Goal: Task Accomplishment & Management: Complete application form

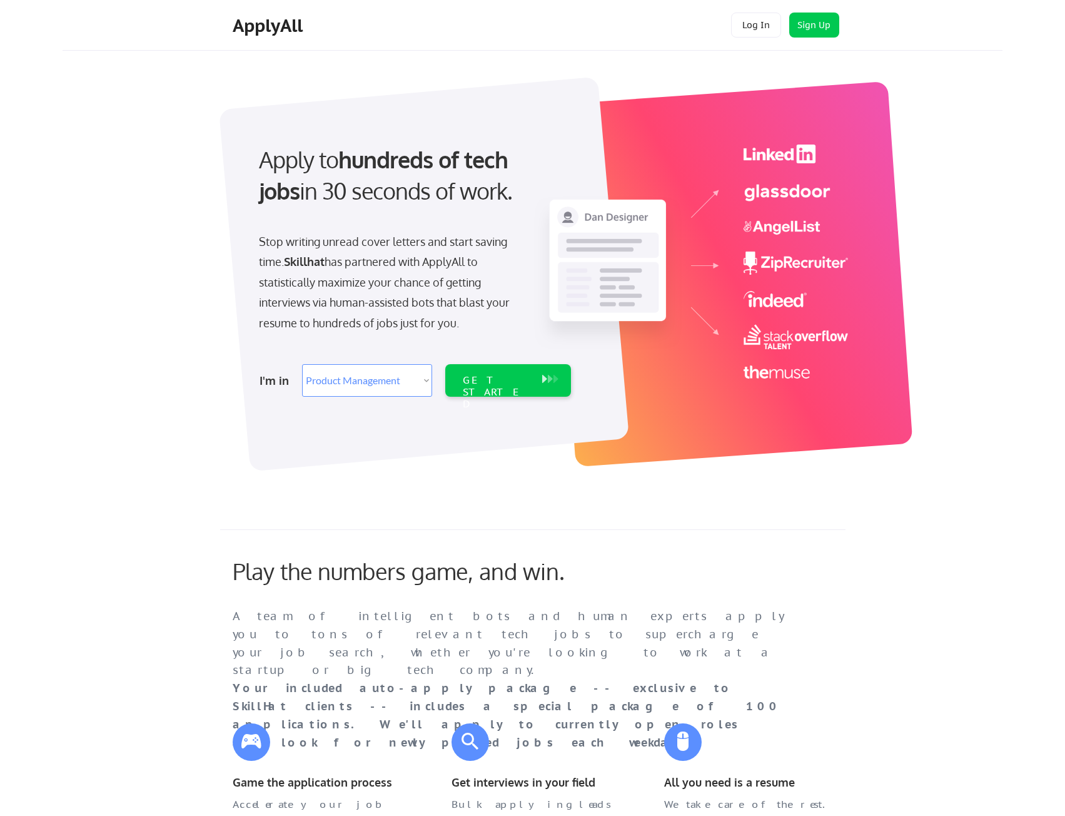
select select ""product""
click at [343, 388] on select "Select Role Web/Front-End Development Product Management UX/UI/Product Design P…" at bounding box center [367, 380] width 130 height 33
select select ""technical_project_program_mgmt""
click at [302, 364] on select "Select Role Web/Front-End Development Product Management UX/UI/Product Design P…" at bounding box center [367, 380] width 130 height 33
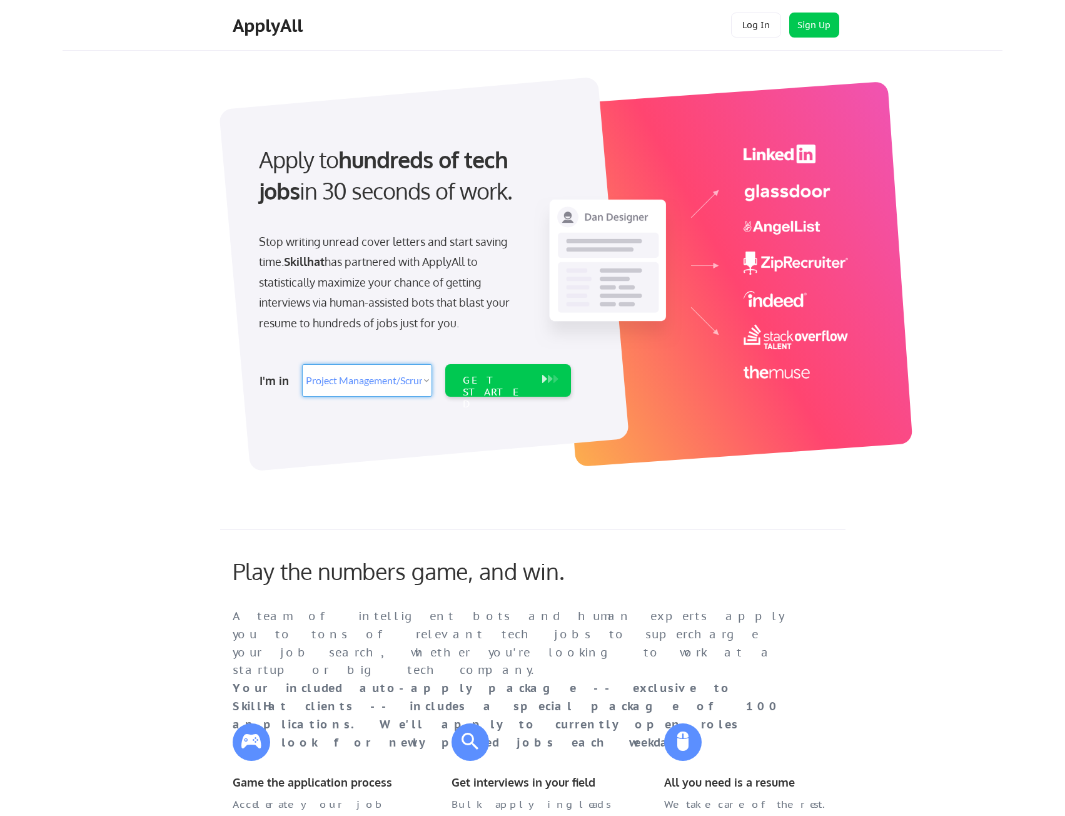
select select ""technical_project_program_mgmt""
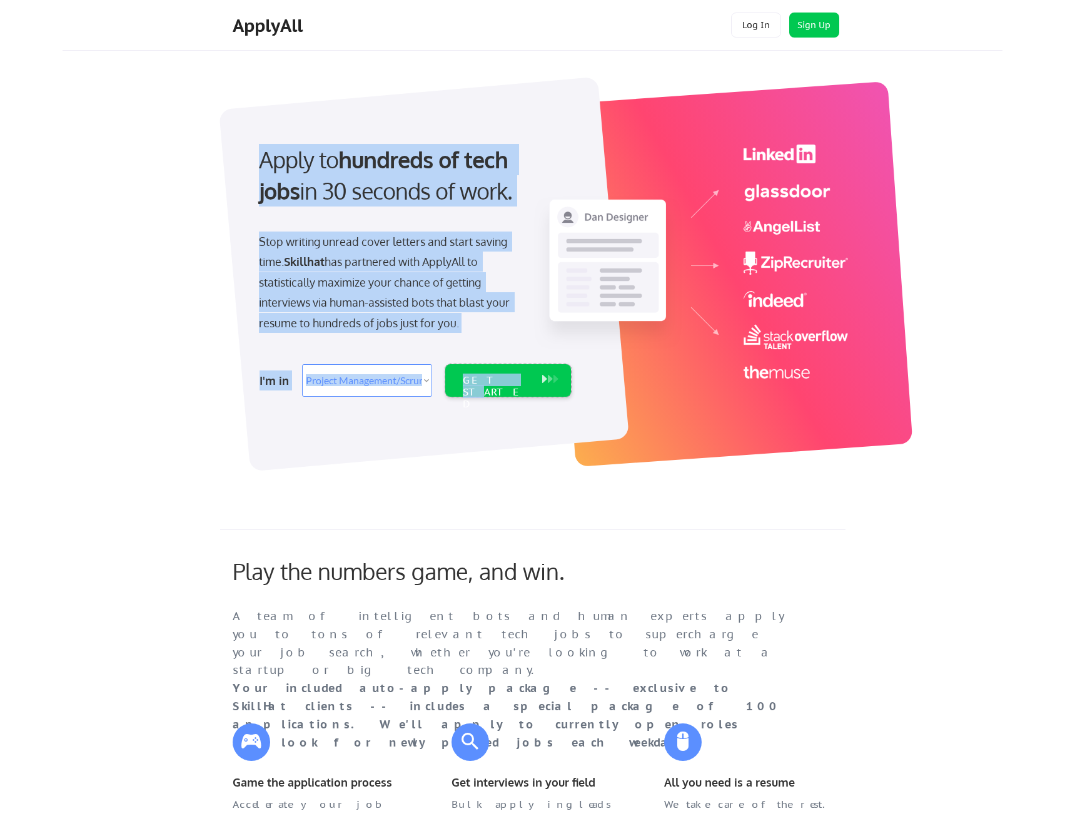
drag, startPoint x: 495, startPoint y: 377, endPoint x: 895, endPoint y: 449, distance: 406.9
click at [879, 465] on div "Apply to hundreds of tech jobs in 30 seconds of work. Stop writing unread cover…" at bounding box center [547, 274] width 912 height 429
drag, startPoint x: 803, startPoint y: 24, endPoint x: 816, endPoint y: 26, distance: 13.9
click at [808, 25] on button "Sign Up" at bounding box center [815, 25] width 50 height 25
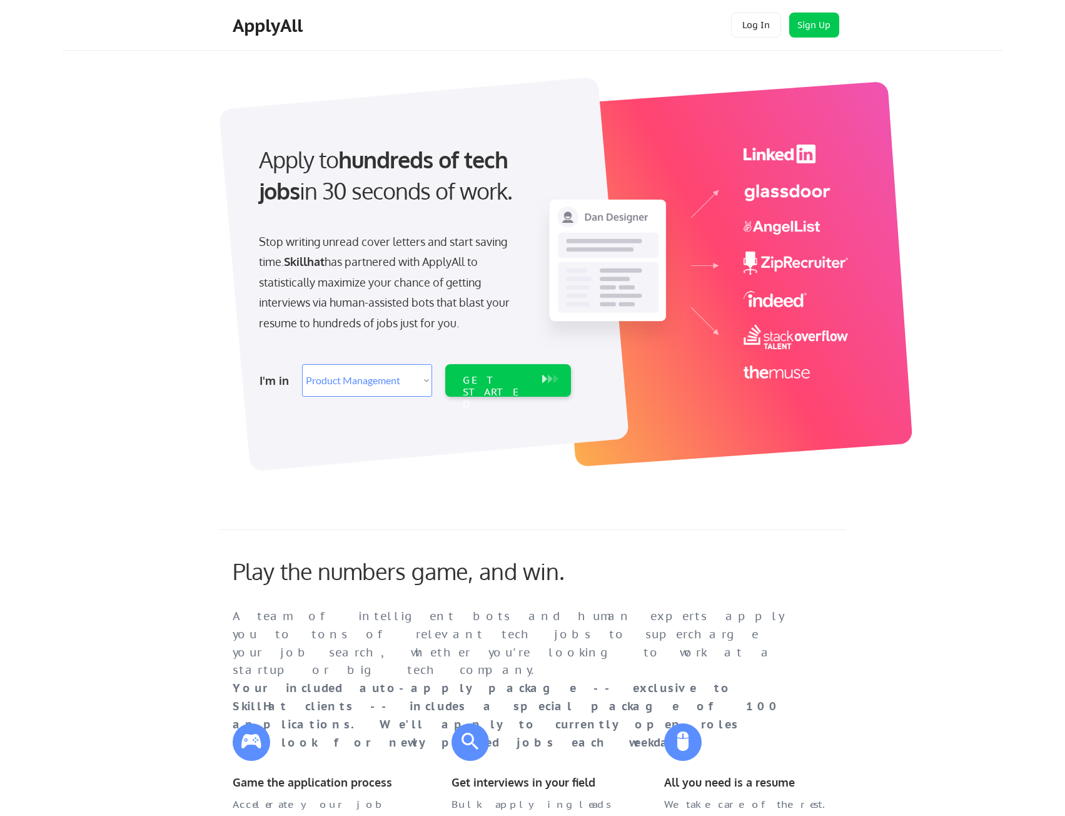
select select ""product""
drag, startPoint x: 175, startPoint y: 124, endPoint x: 243, endPoint y: 158, distance: 76.9
click at [176, 126] on div "Apply to hundreds of tech jobs in 30 seconds of work. Stop writing unread cover…" at bounding box center [547, 274] width 912 height 429
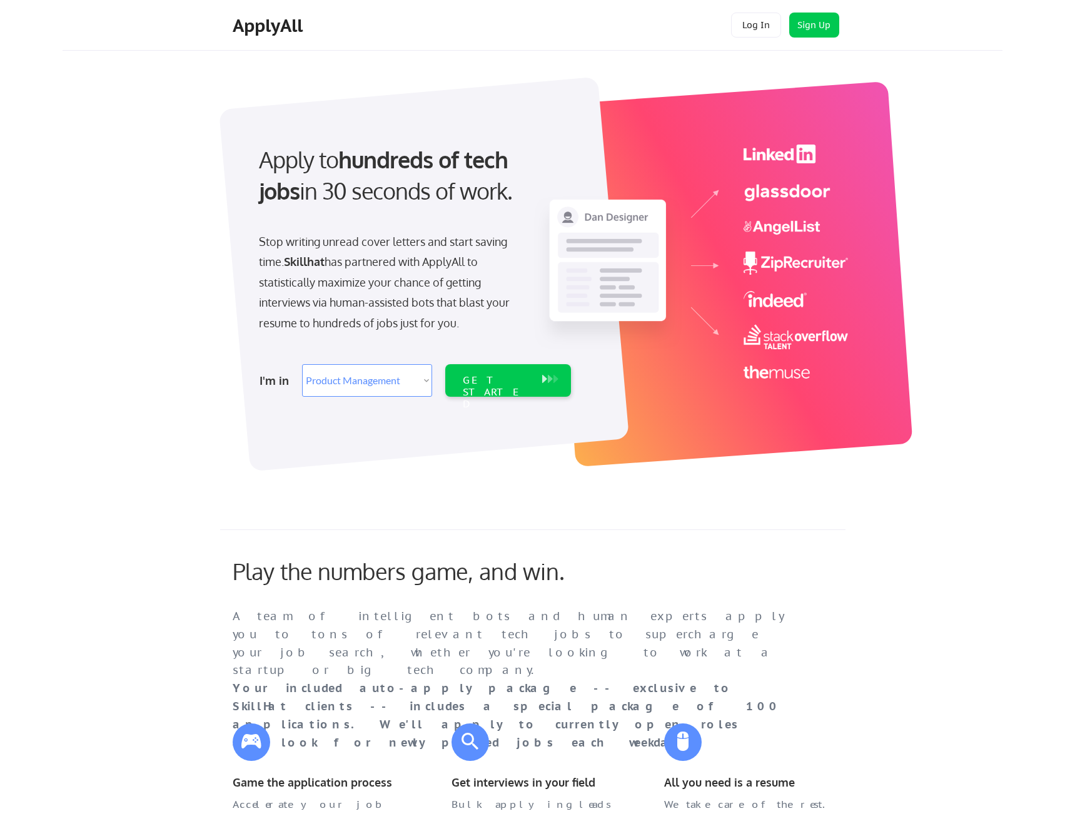
select select ""technical_project_program_mgmt""
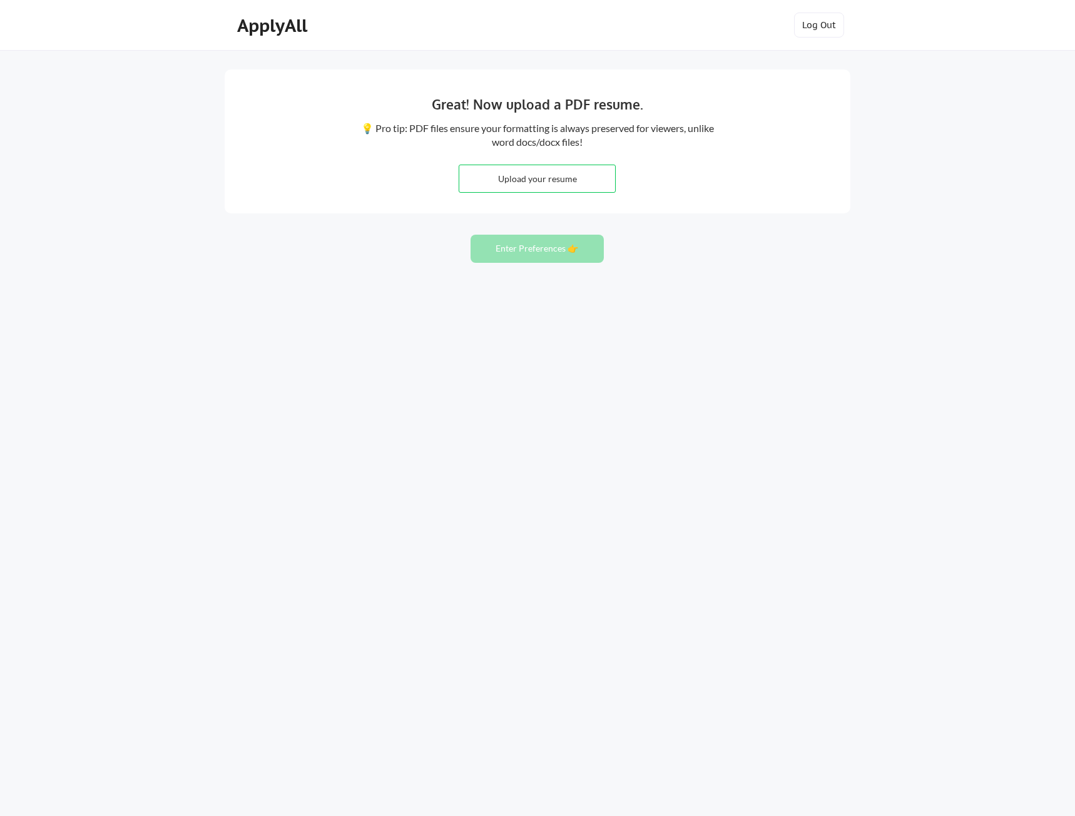
click at [706, 292] on div "Great! Now upload a PDF resume. 💡 Pro tip: PDF files ensure your formatting is …" at bounding box center [537, 408] width 1075 height 816
click at [555, 177] on input "file" at bounding box center [537, 178] width 156 height 27
type input "C:\fakepath\Dimitri-Davis-Technical Project Manager.pdf"
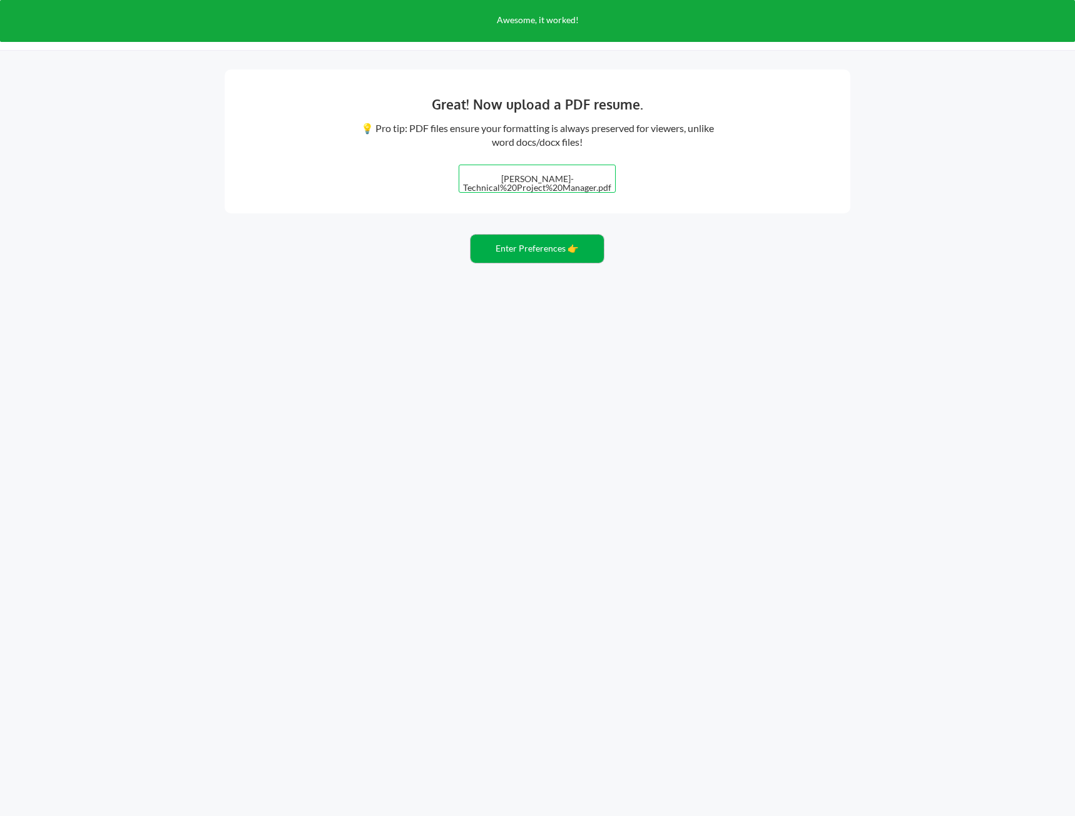
click at [507, 253] on button "Enter Preferences 👉" at bounding box center [536, 249] width 133 height 28
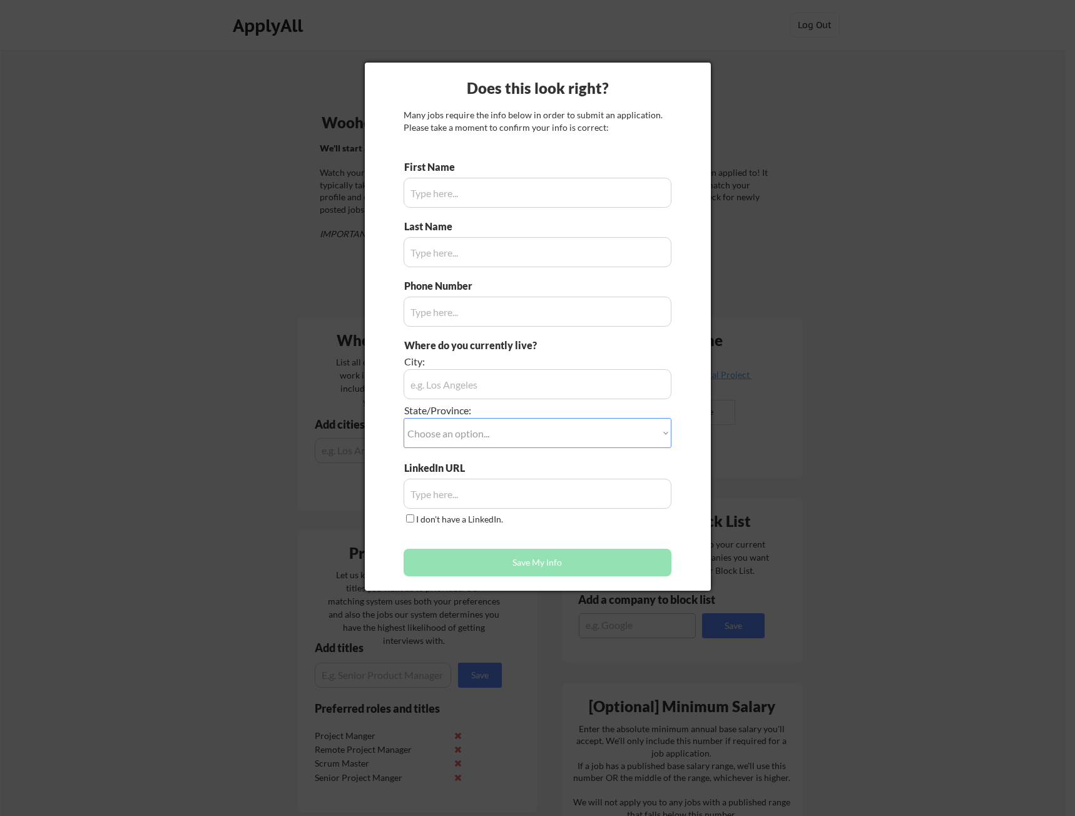
type input "OAKLAND, CALIFORNIA"
type input "[PERSON_NAME]"
type input "[PHONE_NUMBER]"
type input "[URL][DOMAIN_NAME][PERSON_NAME]"
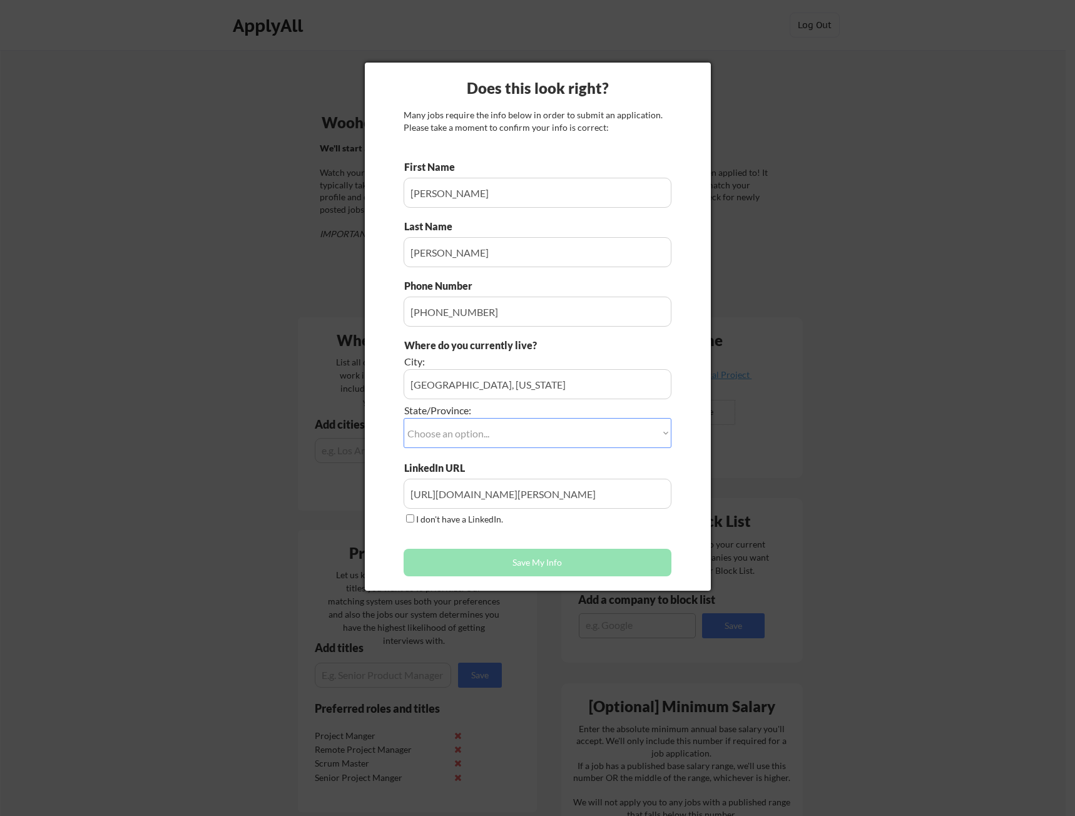
type input "[GEOGRAPHIC_DATA], [US_STATE], [US_STATE]"
click at [305, 101] on div at bounding box center [537, 408] width 1075 height 816
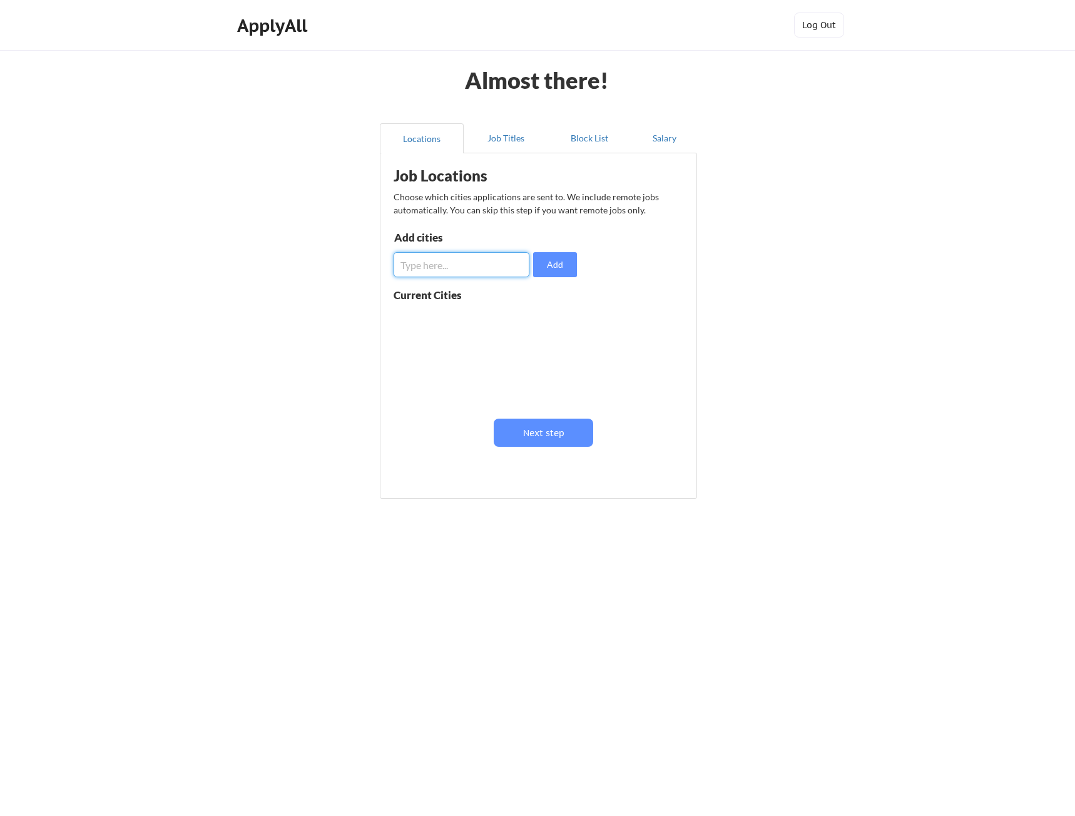
click at [447, 262] on input "input" at bounding box center [462, 264] width 136 height 25
click at [536, 364] on div at bounding box center [473, 356] width 158 height 99
click at [562, 438] on button "Next step" at bounding box center [543, 433] width 99 height 28
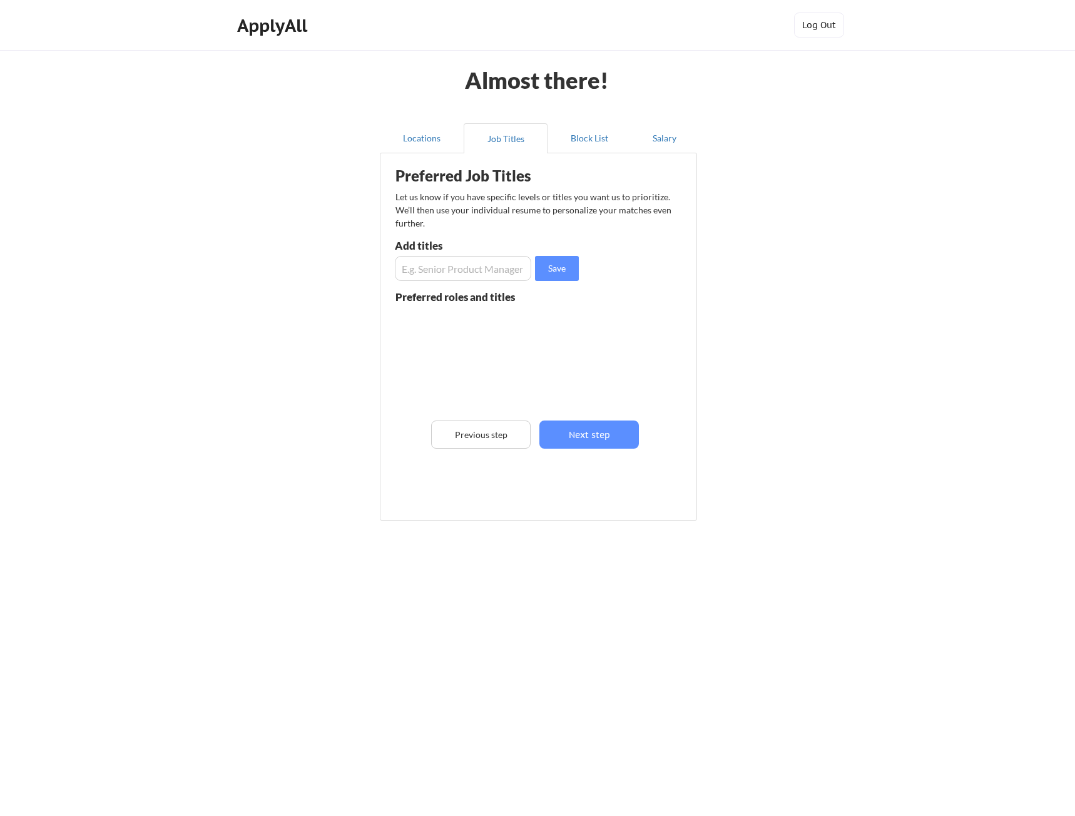
click at [465, 268] on input "input" at bounding box center [463, 268] width 136 height 25
type input "Remote Project Manager"
click at [569, 268] on button "Save" at bounding box center [557, 268] width 44 height 25
click at [480, 268] on input "input" at bounding box center [463, 268] width 136 height 25
type input "Senior Project Manger"
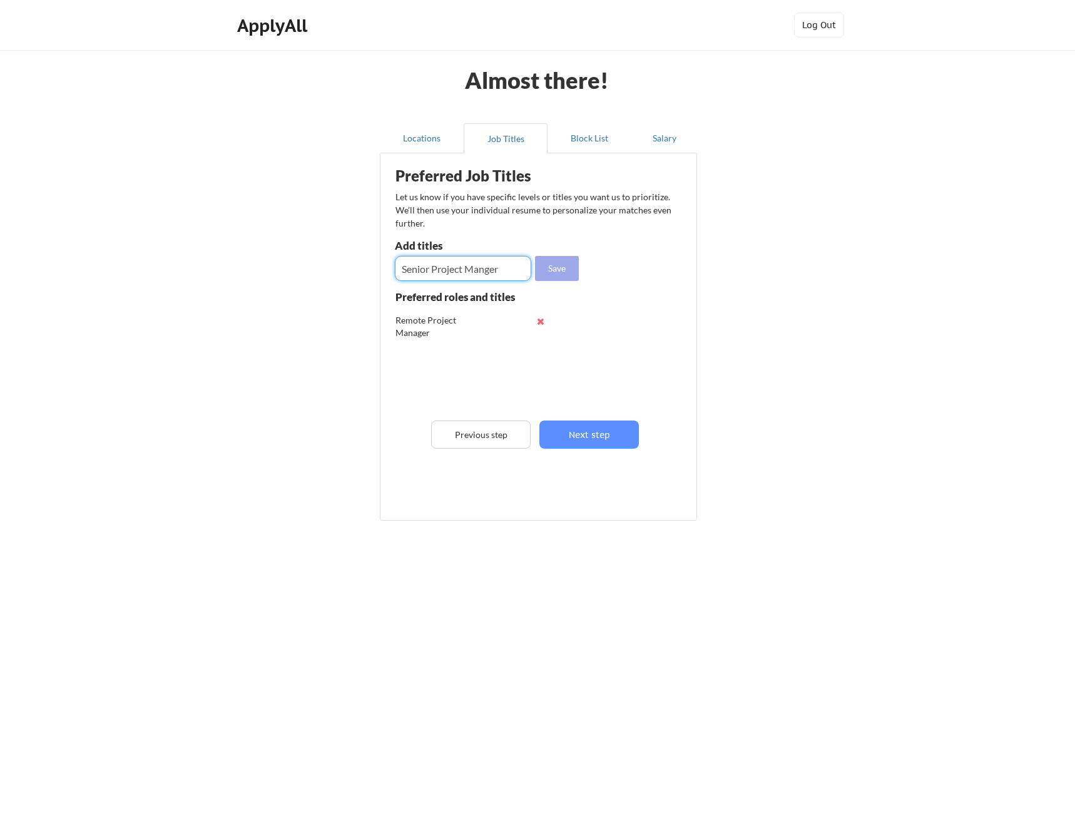
click at [567, 260] on button "Save" at bounding box center [557, 268] width 44 height 25
click at [490, 263] on input "input" at bounding box center [463, 268] width 136 height 25
type input "Scrum Master"
click at [578, 270] on button "Save" at bounding box center [557, 268] width 44 height 25
click at [496, 261] on input "input" at bounding box center [463, 268] width 136 height 25
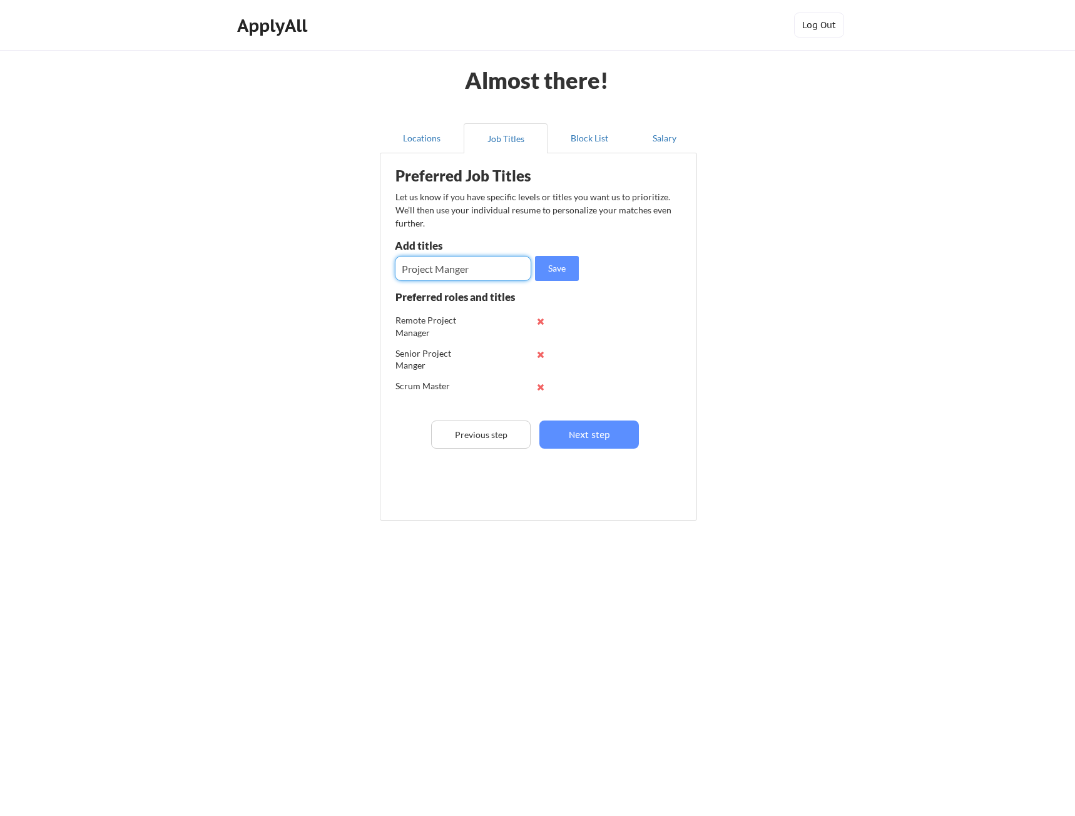
type input "Project Manger"
click at [556, 255] on div "Preferred Job Titles Let us know if you have specific levels or titles you want…" at bounding box center [541, 334] width 308 height 348
click at [543, 264] on button "Save" at bounding box center [557, 268] width 44 height 25
click at [505, 267] on input "input" at bounding box center [463, 268] width 136 height 25
type input "P"
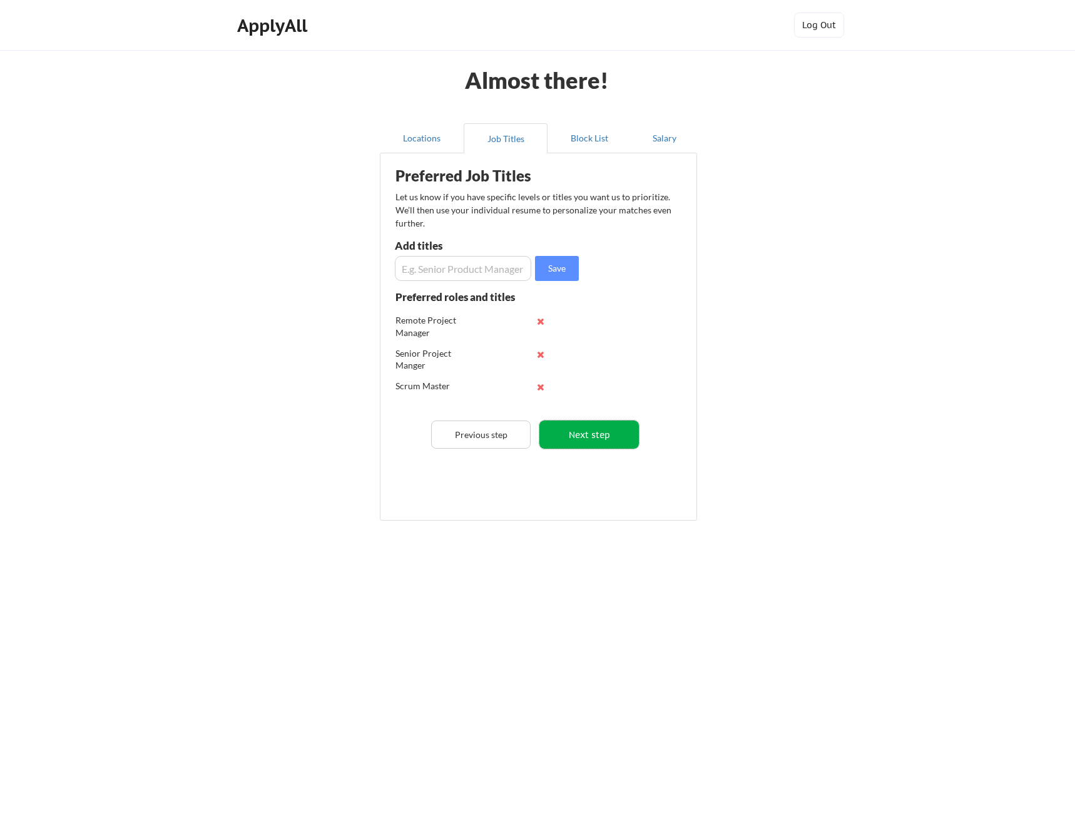
click at [566, 428] on button "Next step" at bounding box center [588, 434] width 99 height 28
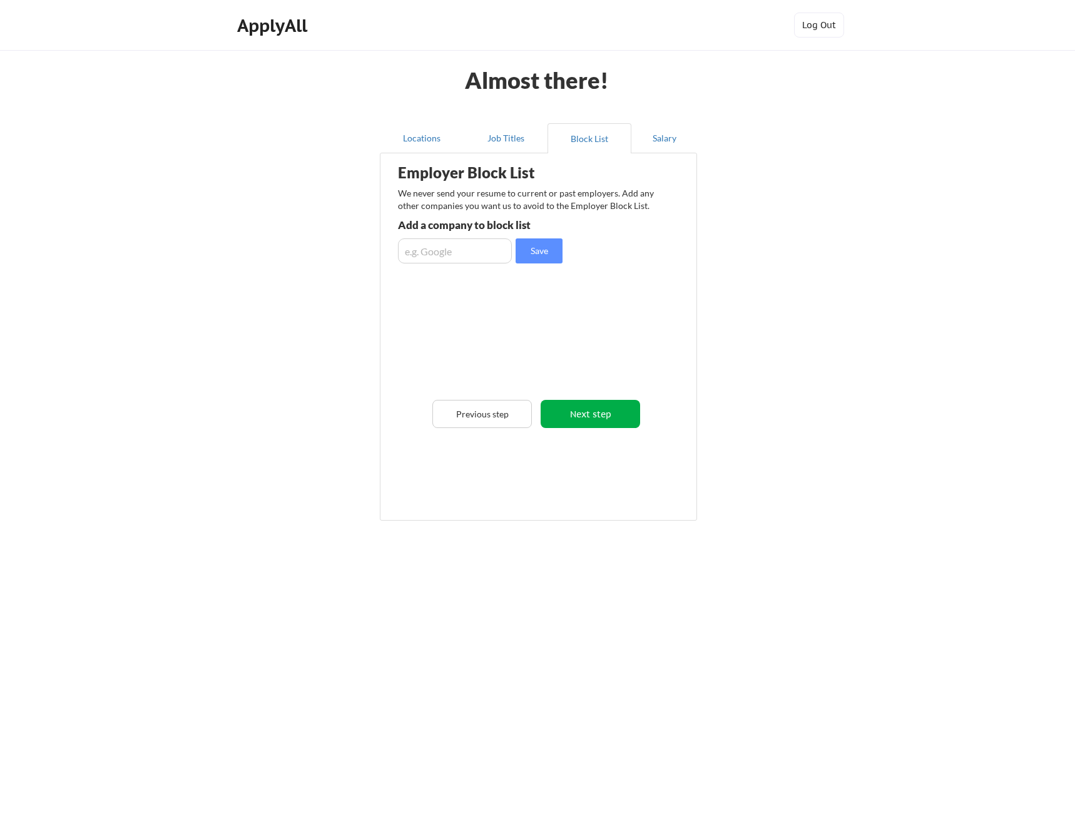
click at [588, 422] on button "Next step" at bounding box center [590, 414] width 99 height 28
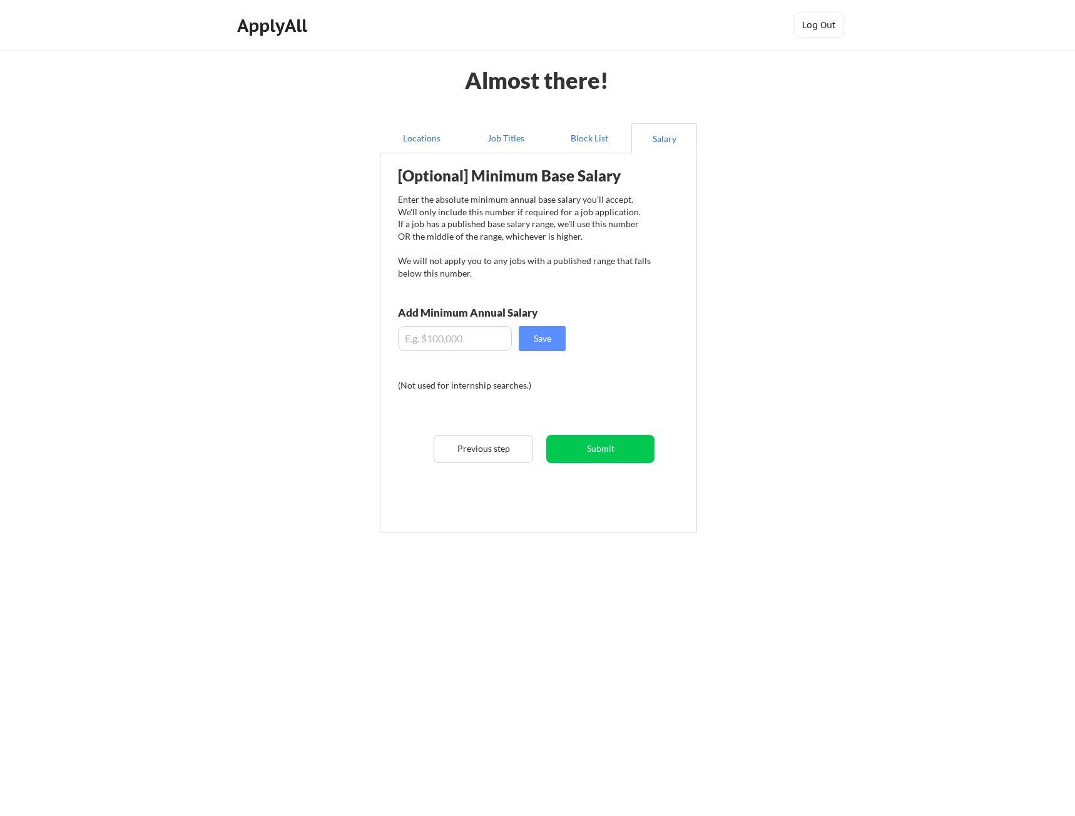
click at [458, 352] on div "[Optional] Minimum Base Salary Enter the absolute minimum annual base salary yo…" at bounding box center [541, 339] width 308 height 358
click at [465, 338] on input "input" at bounding box center [455, 338] width 114 height 25
type input "$120,000"
click at [562, 336] on button "Save" at bounding box center [542, 338] width 47 height 25
click at [614, 455] on button "Submit" at bounding box center [600, 449] width 108 height 28
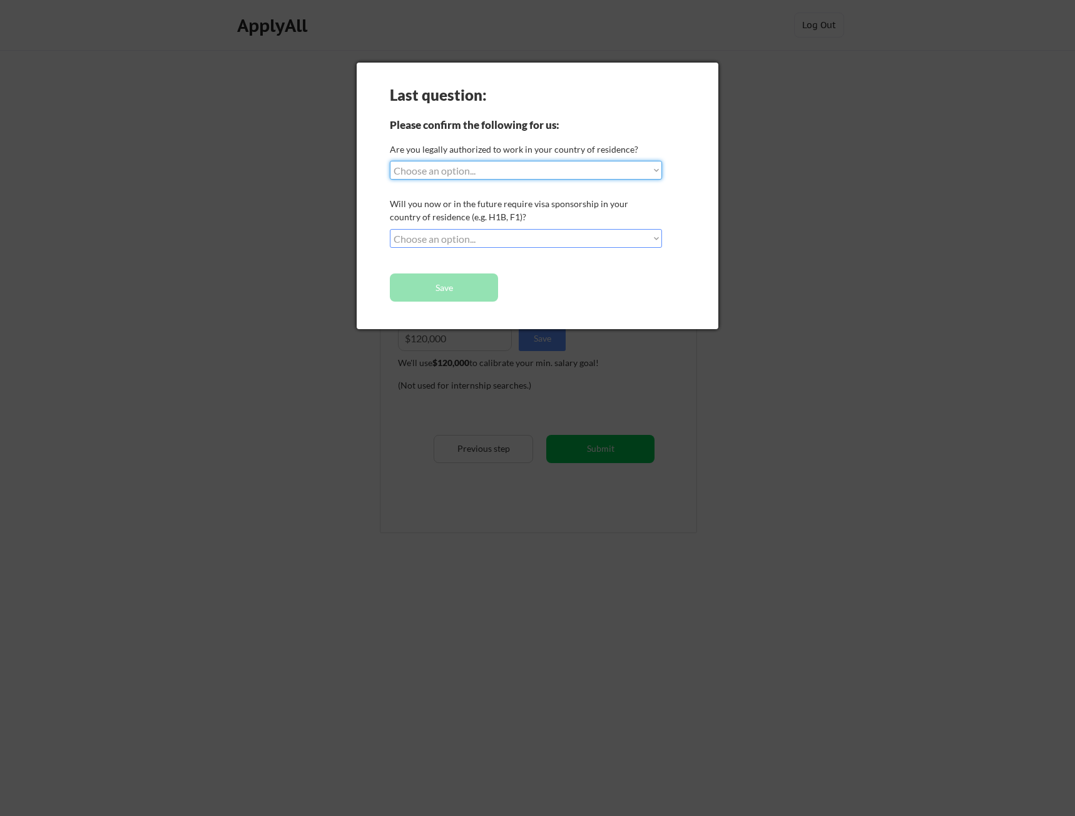
click at [475, 171] on select "Choose an option... Yes, I am a US Citizen Yes, I am a Canadian Citizen Yes, I …" at bounding box center [526, 170] width 272 height 19
select select ""yes__i_am_a_us_citizen""
click at [390, 161] on select "Choose an option... Yes, I am a US Citizen Yes, I am a Canadian Citizen Yes, I …" at bounding box center [526, 170] width 272 height 19
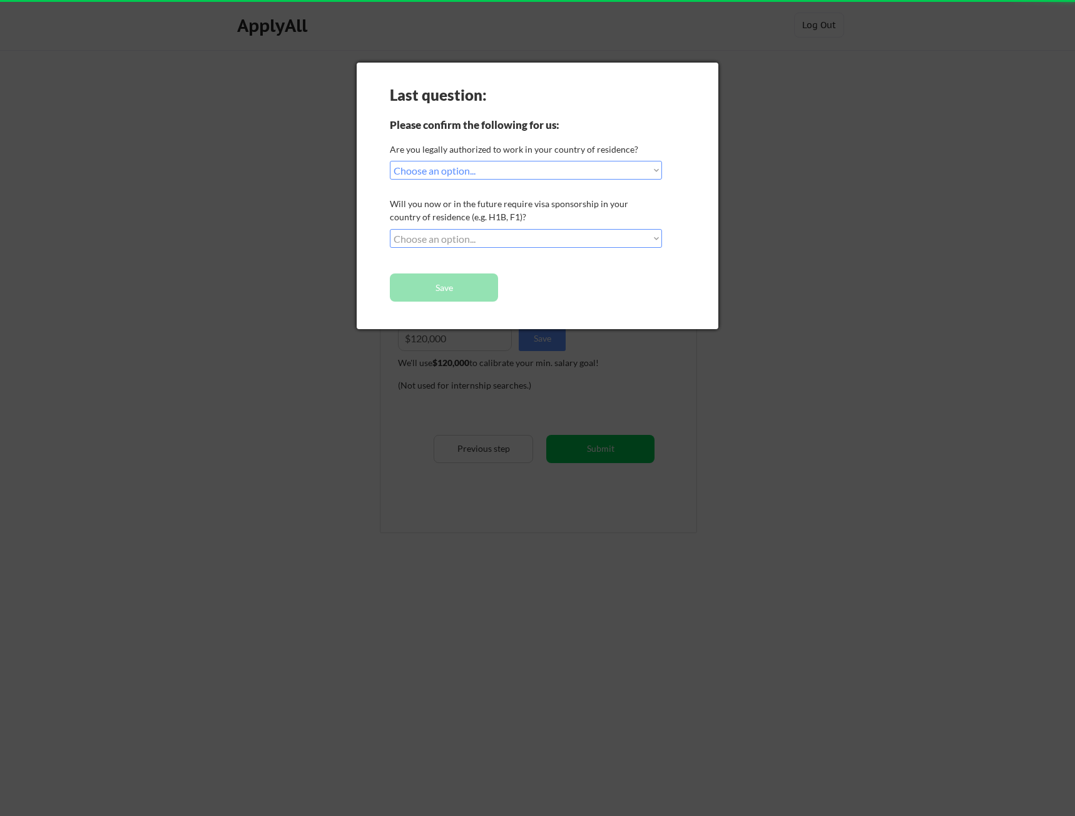
click at [490, 242] on select "Choose an option... No, I will not need sponsorship Yes, I will need sponsorship" at bounding box center [526, 238] width 272 height 19
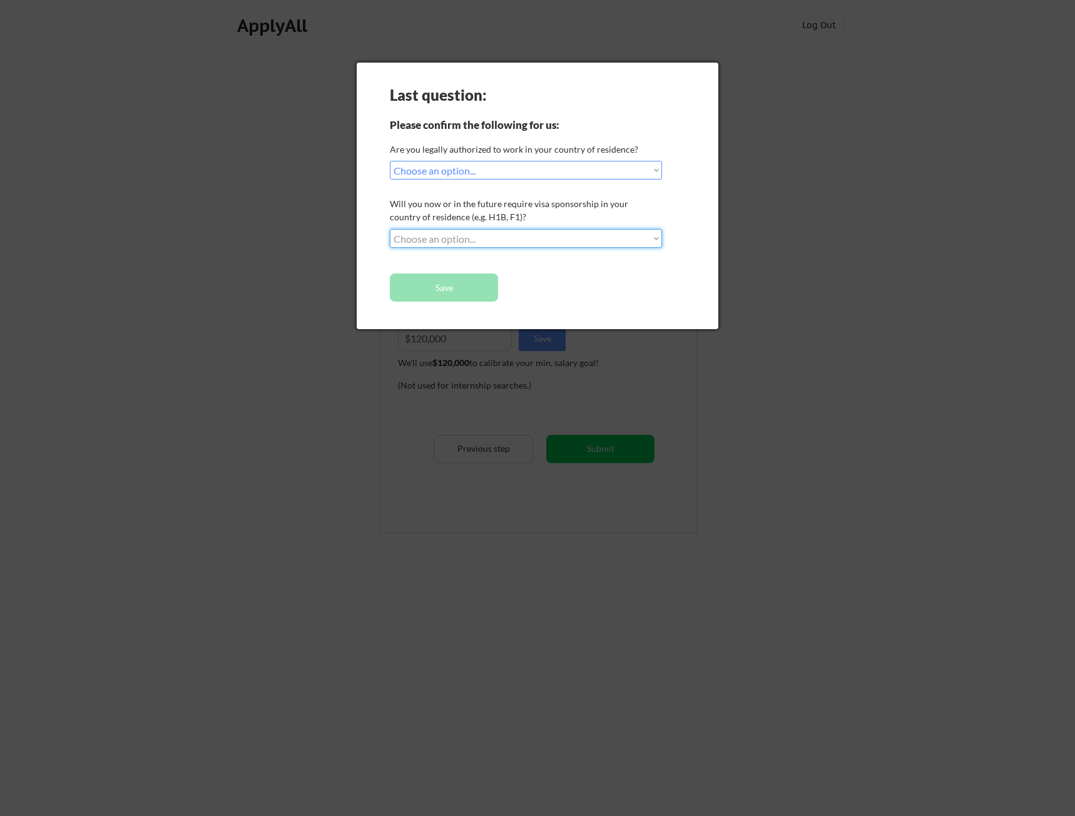
select select ""no__i_will_not_need_sponsorship""
click at [390, 229] on select "Choose an option... No, I will not need sponsorship Yes, I will need sponsorship" at bounding box center [526, 238] width 272 height 19
click at [470, 295] on button "Save" at bounding box center [444, 287] width 108 height 28
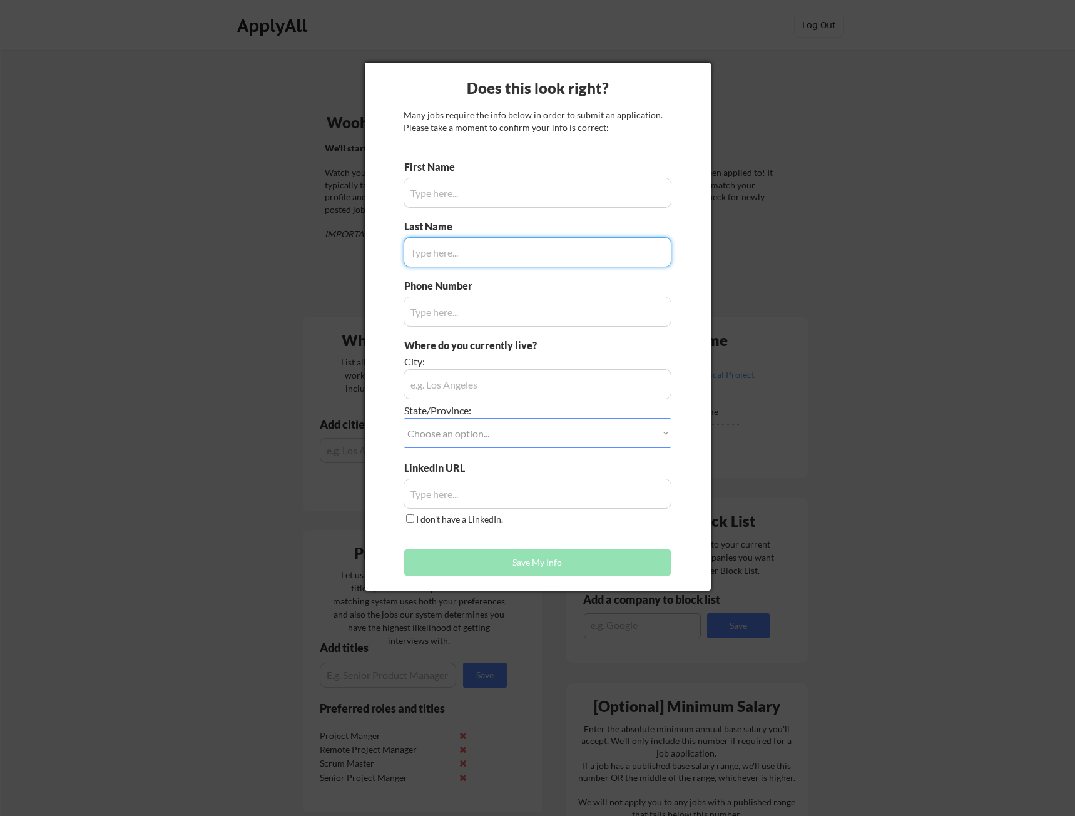
type input "[PERSON_NAME]"
type input "[PHONE_NUMBER]"
type input "[GEOGRAPHIC_DATA], [US_STATE]"
type input "[PERSON_NAME]"
click at [522, 197] on input "input" at bounding box center [538, 193] width 268 height 30
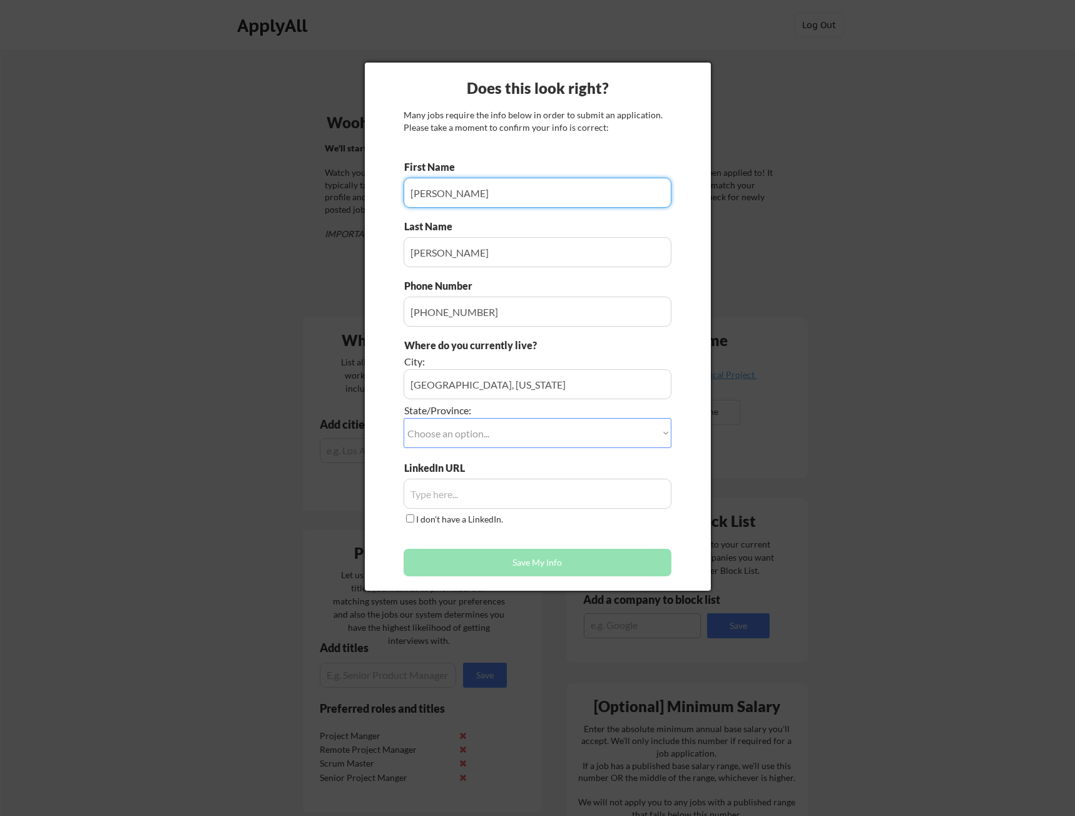
click at [482, 317] on input "input" at bounding box center [538, 312] width 268 height 30
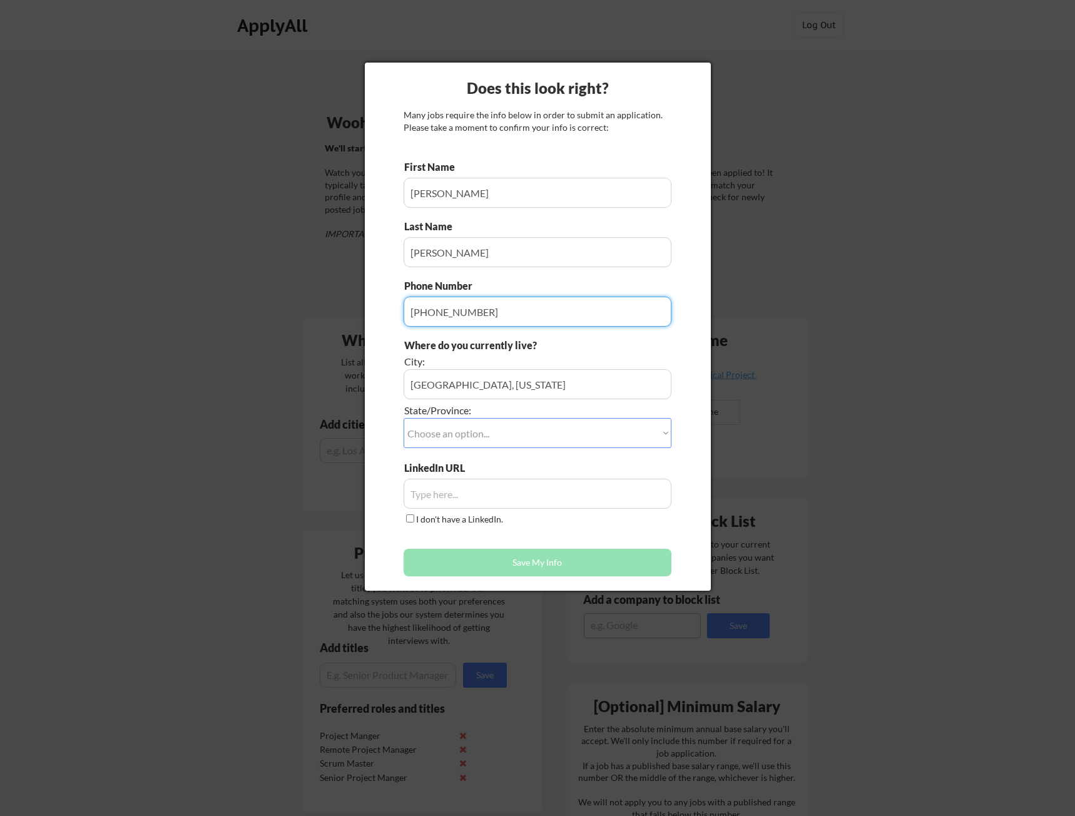
click at [496, 424] on select "Choose an option... Other/Not Applicable [US_STATE] [US_STATE] [GEOGRAPHIC_DATA…" at bounding box center [538, 433] width 268 height 30
select select ""[US_STATE]""
click at [404, 418] on select "Choose an option... Other/Not Applicable [US_STATE] [US_STATE] [GEOGRAPHIC_DATA…" at bounding box center [538, 433] width 268 height 30
click at [490, 500] on input "input" at bounding box center [538, 494] width 268 height 30
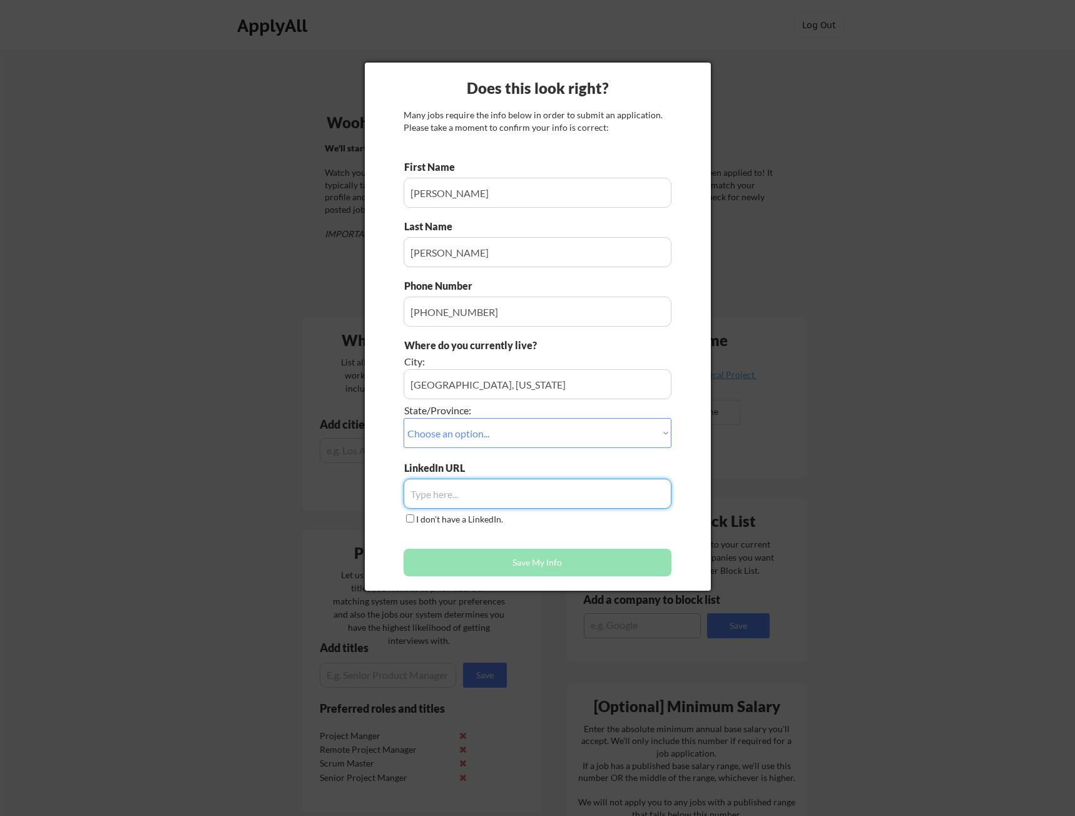
click at [506, 490] on input "input" at bounding box center [538, 494] width 268 height 30
paste input "[URL][DOMAIN_NAME][PERSON_NAME]"
type input "[URL][DOMAIN_NAME][PERSON_NAME]"
click at [536, 565] on button "Save My Info" at bounding box center [538, 563] width 268 height 28
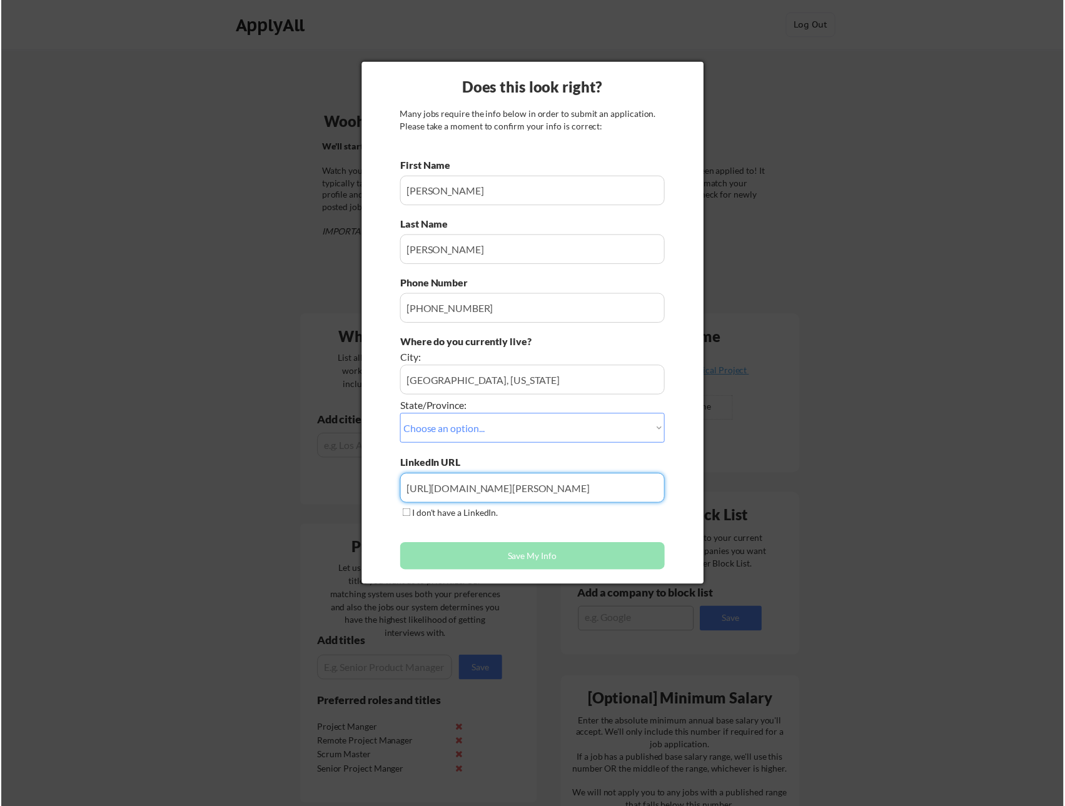
scroll to position [0, 0]
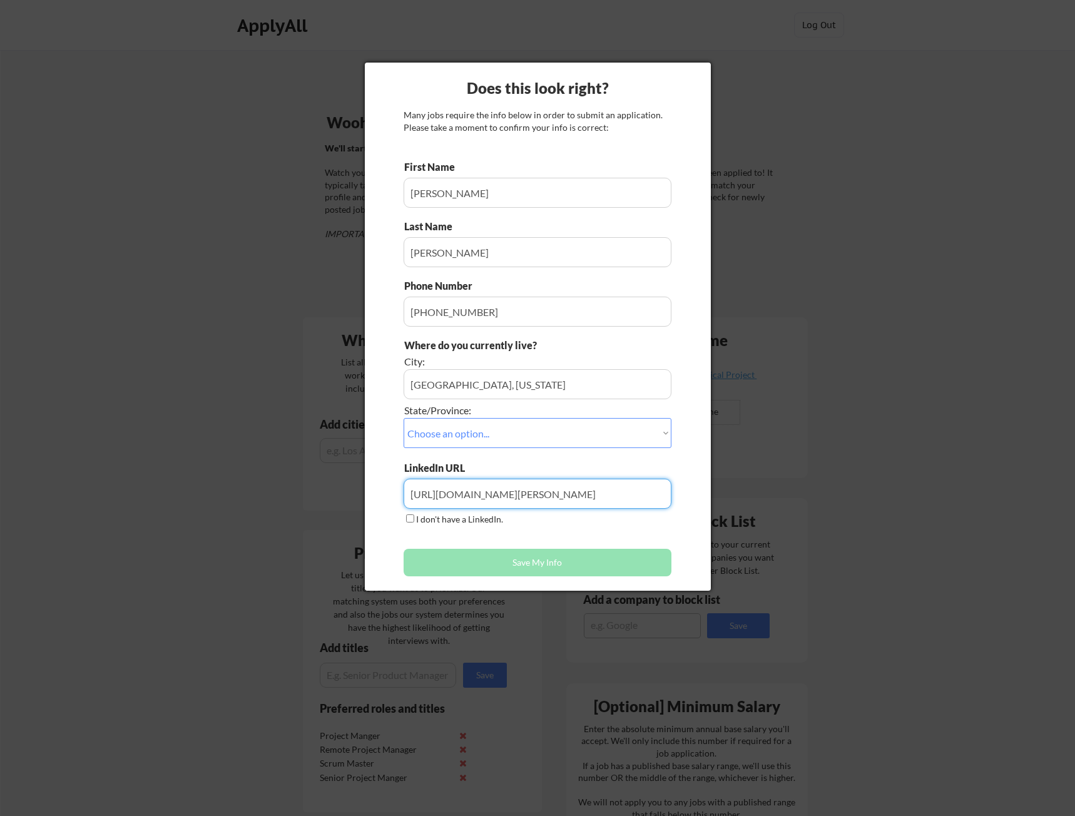
type input "[GEOGRAPHIC_DATA], [US_STATE], [US_STATE]"
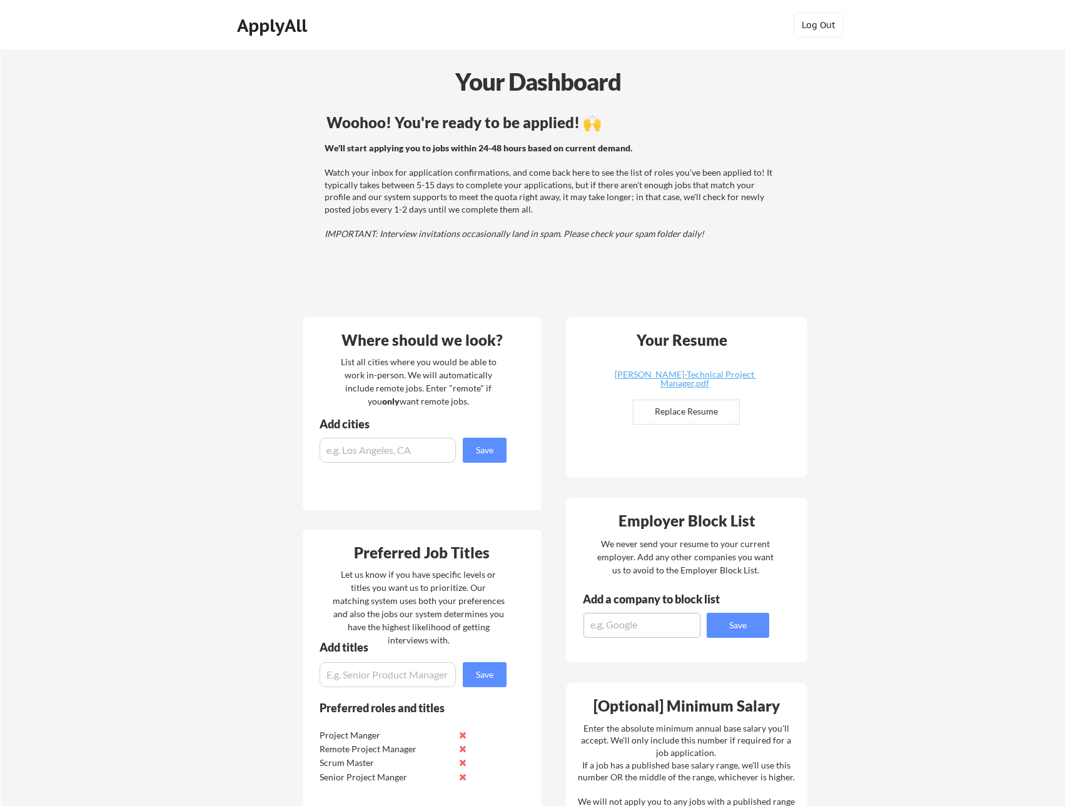
click at [268, 19] on div "ApplyAll" at bounding box center [274, 25] width 74 height 21
click at [294, 26] on div "ApplyAll" at bounding box center [274, 25] width 74 height 21
